Goal: Navigation & Orientation: Find specific page/section

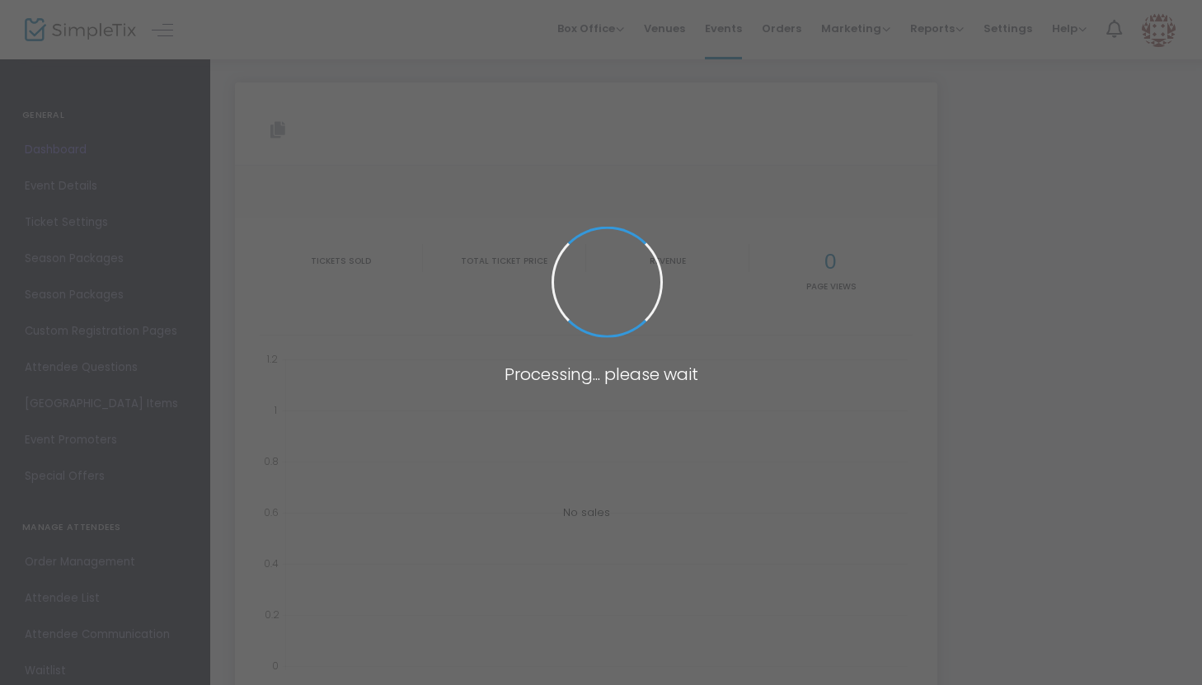
type input "https://www.simpletix.com/e/hustle-tour-farmingdale-tickets-203364"
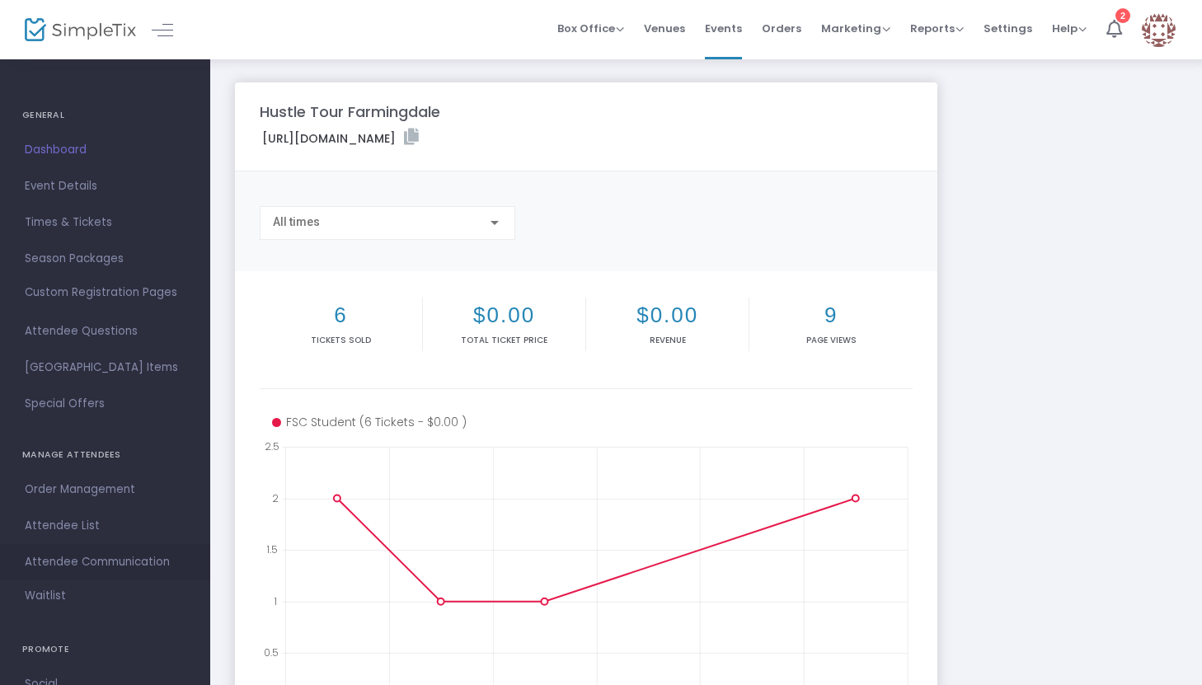
scroll to position [162, 0]
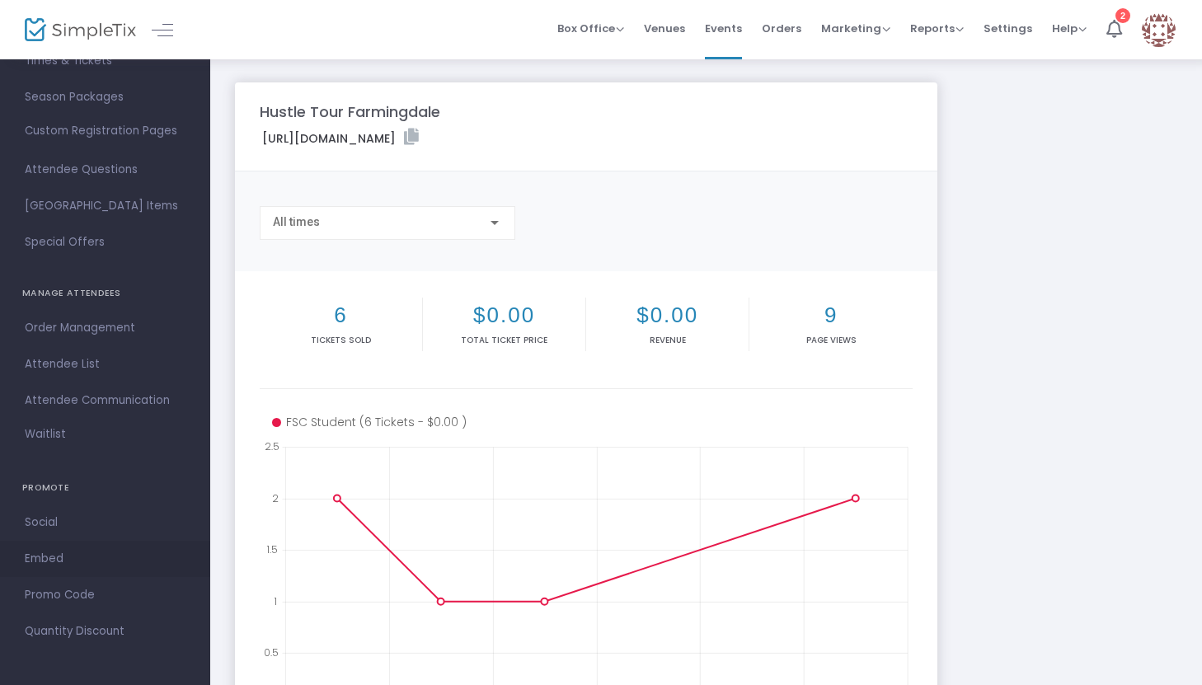
click at [80, 571] on link "Embed" at bounding box center [105, 559] width 210 height 36
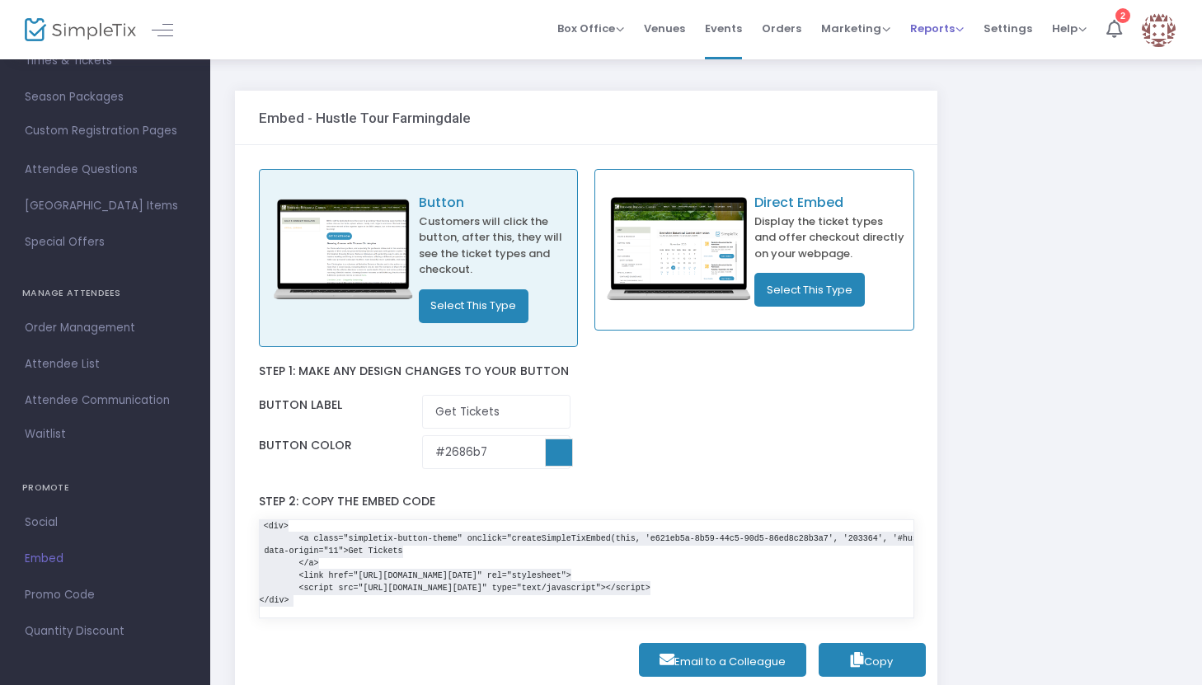
click at [938, 27] on span "Reports" at bounding box center [937, 29] width 54 height 16
click at [943, 49] on li "Analytics" at bounding box center [963, 56] width 107 height 32
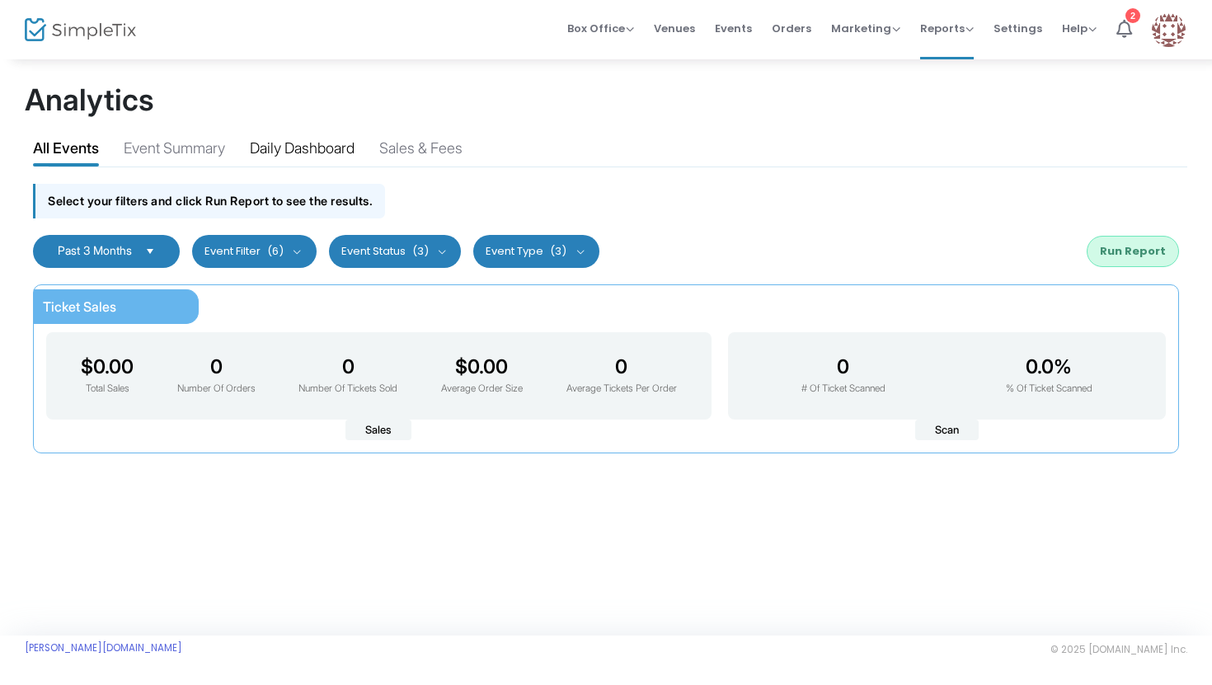
click at [338, 145] on div "Daily Dashboard" at bounding box center [302, 151] width 105 height 29
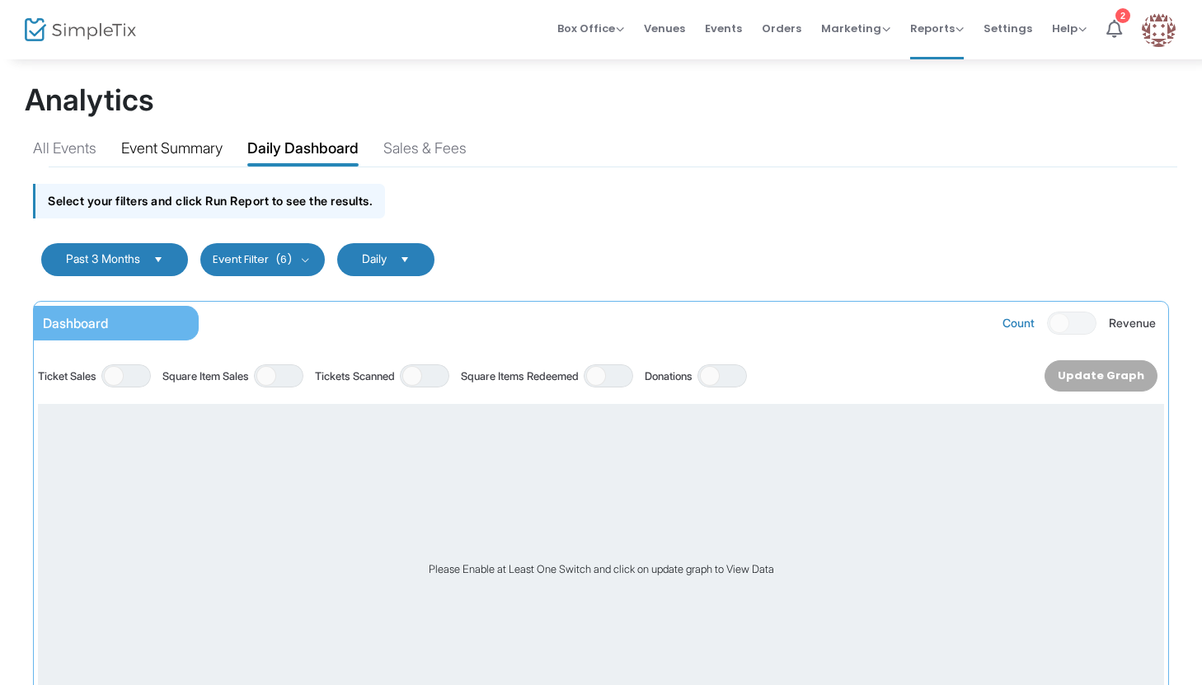
click at [217, 148] on div "Event Summary" at bounding box center [171, 151] width 101 height 29
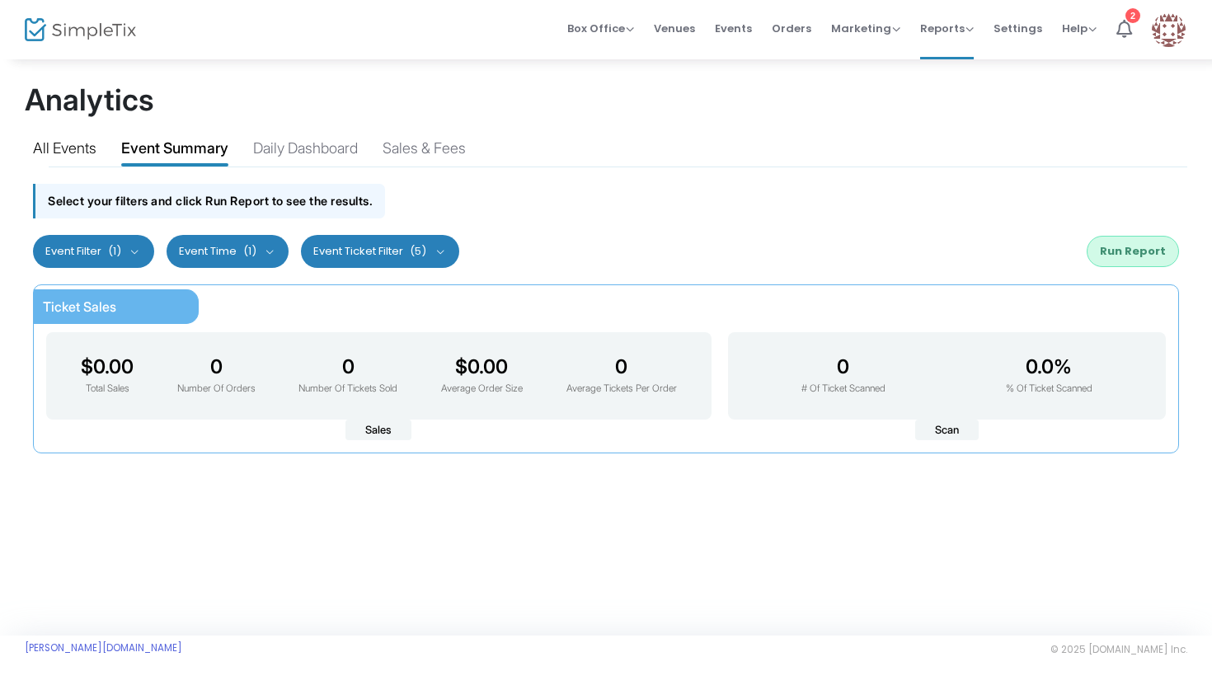
click at [85, 149] on div "All Events" at bounding box center [64, 151] width 63 height 29
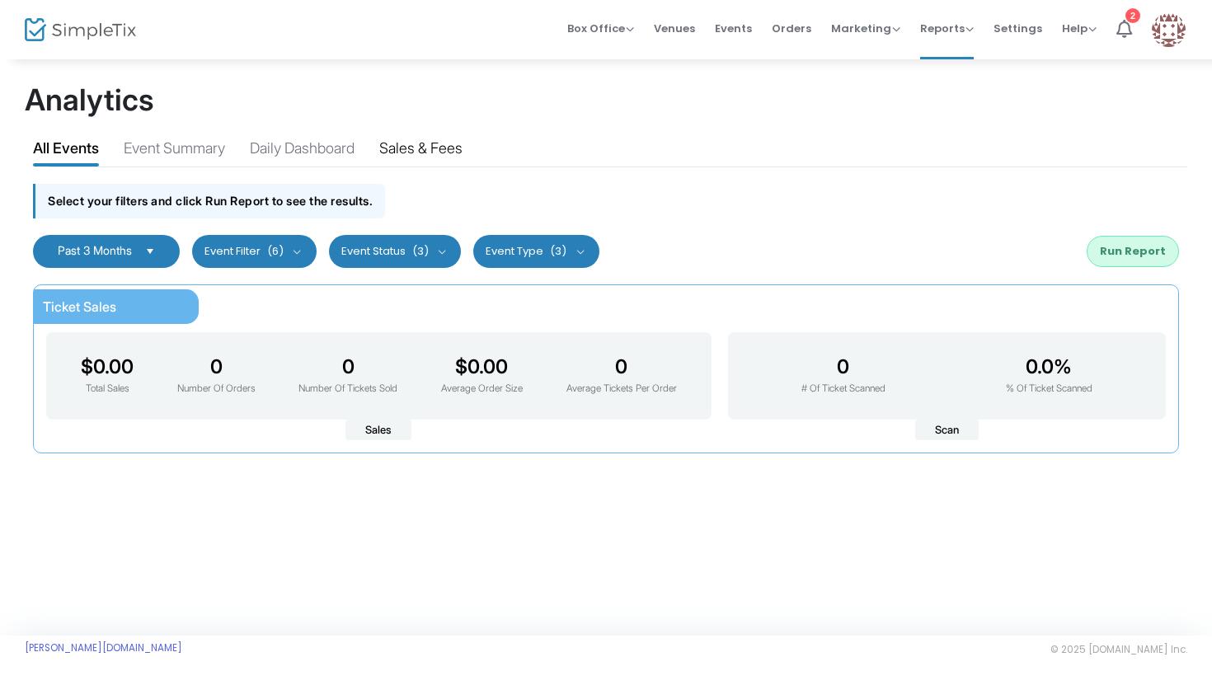
click at [398, 148] on div "Sales & Fees" at bounding box center [420, 151] width 83 height 29
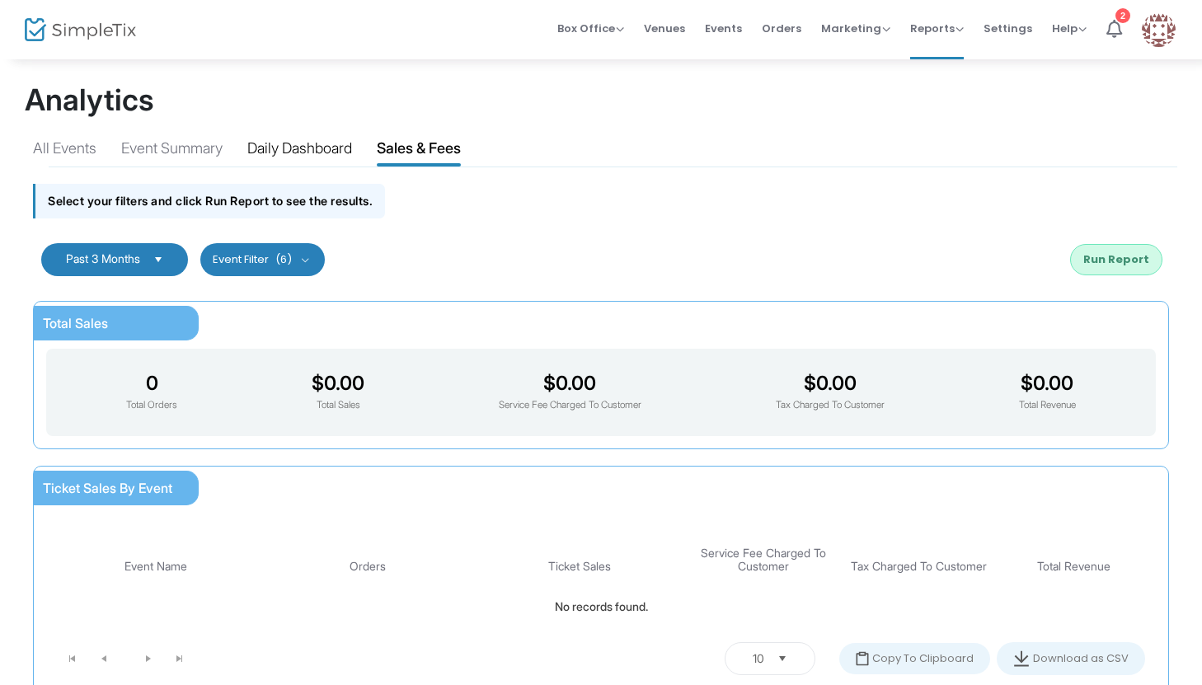
click at [347, 150] on div "Daily Dashboard" at bounding box center [299, 151] width 105 height 29
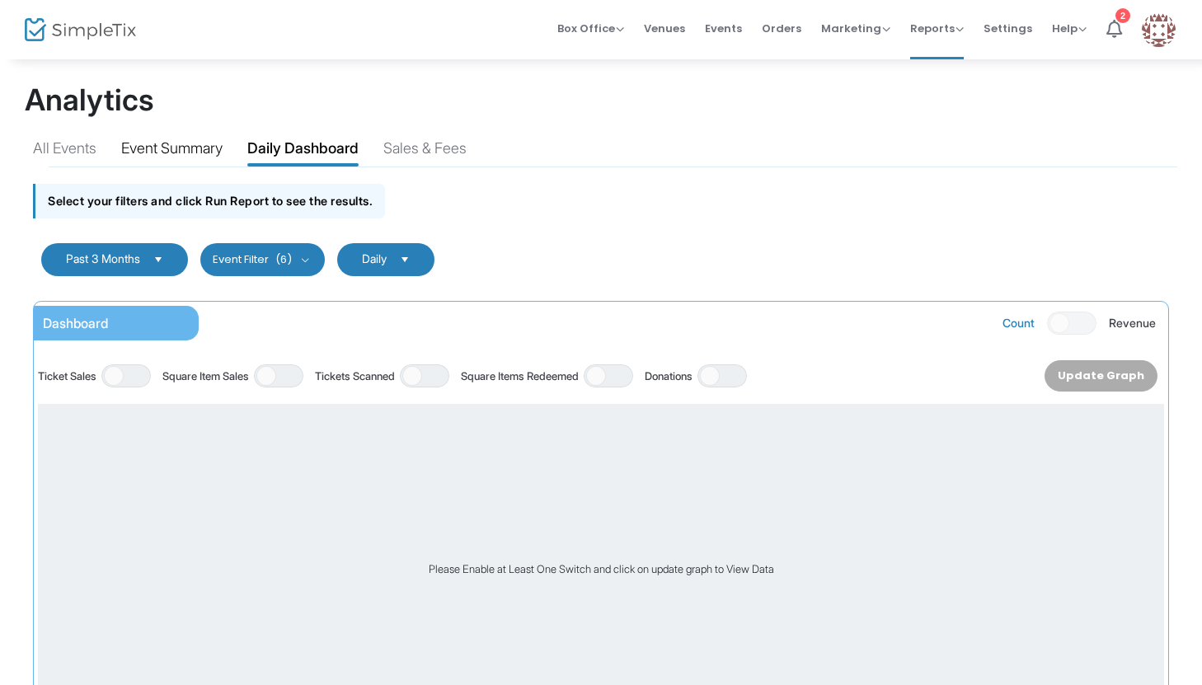
click at [214, 160] on div "Event Summary" at bounding box center [171, 151] width 101 height 29
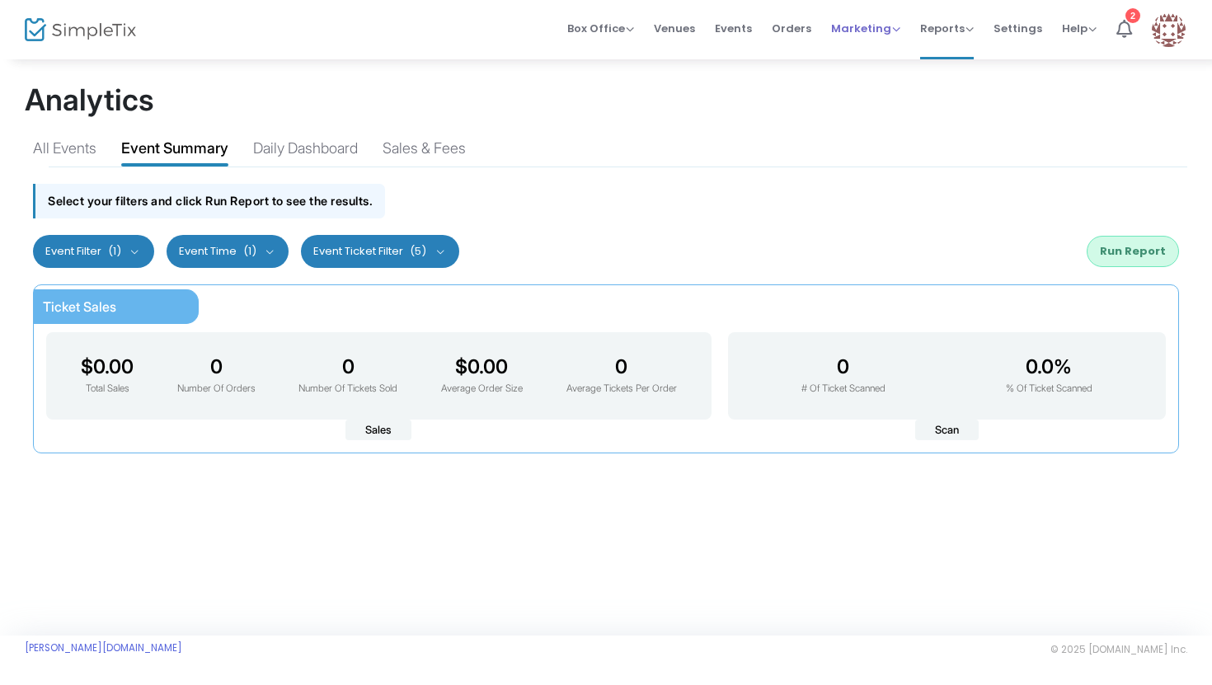
click at [860, 25] on span "Marketing" at bounding box center [865, 29] width 69 height 16
